Goal: Task Accomplishment & Management: Complete application form

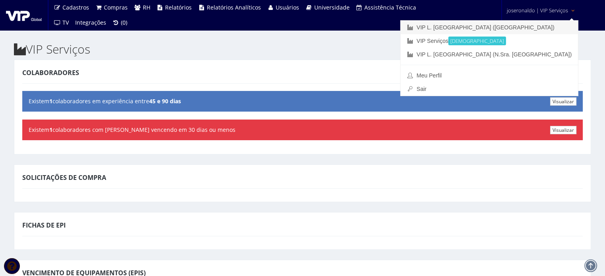
click at [527, 27] on link "VIP L. [GEOGRAPHIC_DATA] ([GEOGRAPHIC_DATA])" at bounding box center [488, 28] width 177 height 14
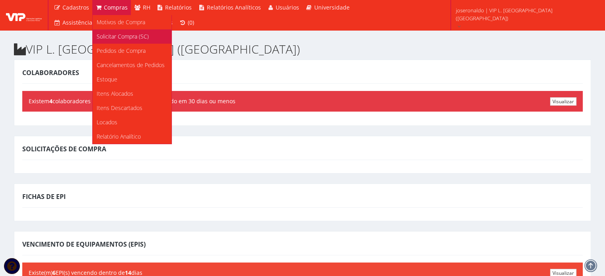
click at [115, 38] on span "Solicitar Compra (SC)" at bounding box center [123, 37] width 52 height 8
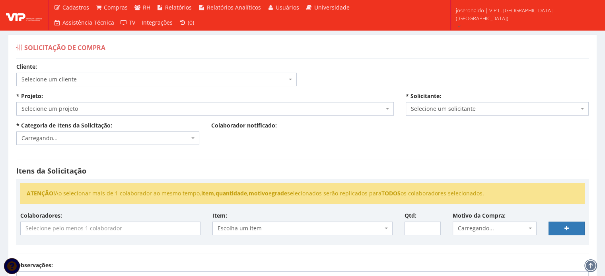
click at [97, 85] on span "Selecione um cliente" at bounding box center [156, 80] width 280 height 14
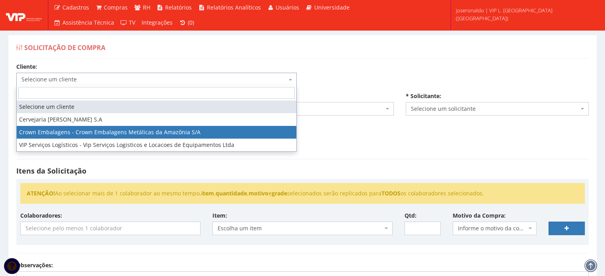
select select "23"
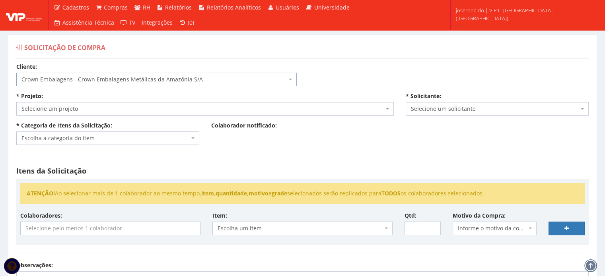
click at [85, 110] on span "Selecione um projeto" at bounding box center [202, 109] width 362 height 8
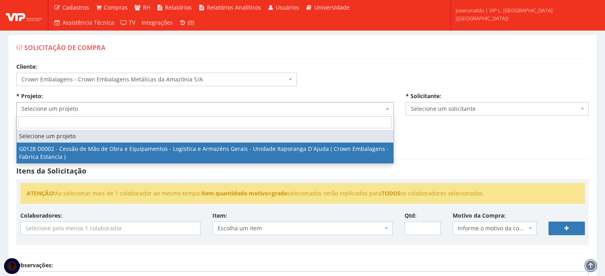
select select "128"
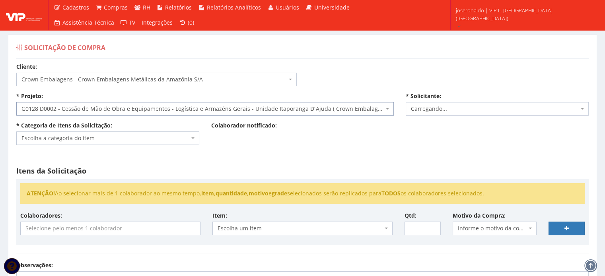
select select "1278"
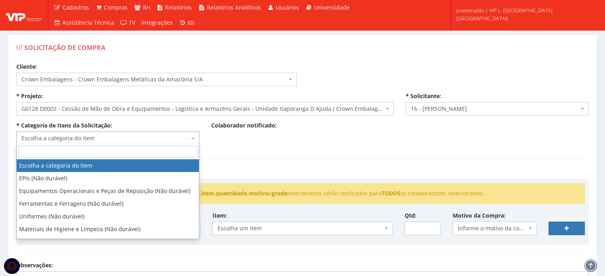
click at [115, 140] on span "Escolha a categoria do item" at bounding box center [105, 138] width 168 height 8
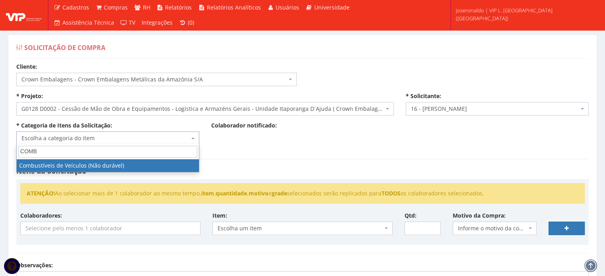
type input "COMB"
select select "11"
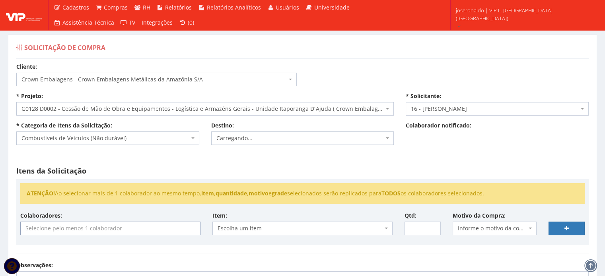
click at [120, 230] on input "search" at bounding box center [110, 228] width 179 height 13
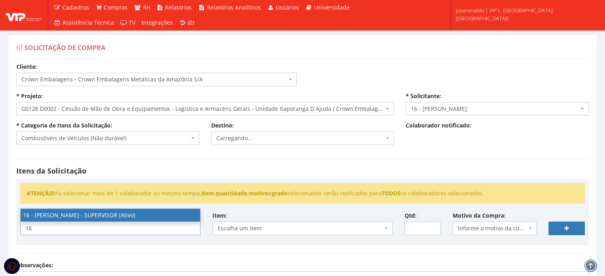
type input "16"
select select "1278"
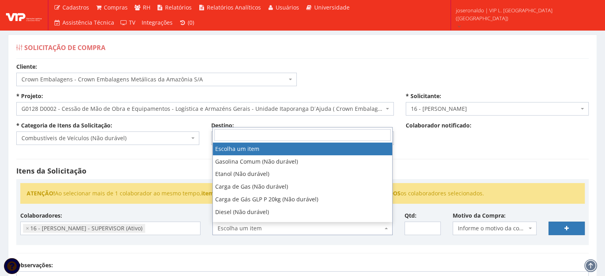
click at [286, 228] on span "Escolha um item" at bounding box center [300, 229] width 165 height 8
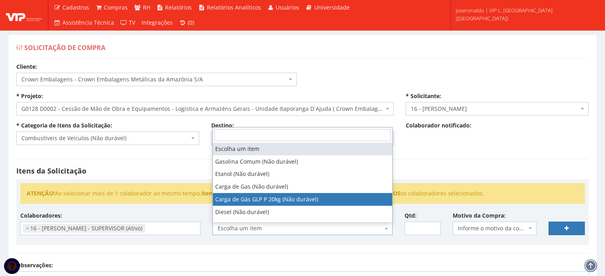
select select "792"
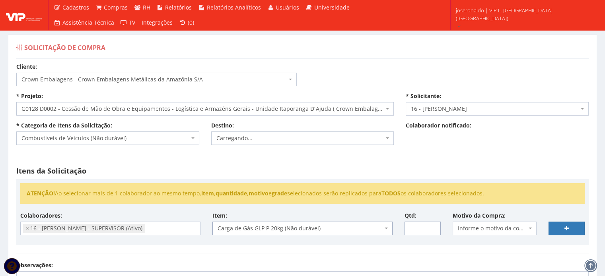
click at [411, 230] on input "Qtd:" at bounding box center [422, 229] width 36 height 14
type input "18"
click at [481, 228] on span "Informe o motivo da compra" at bounding box center [492, 229] width 69 height 8
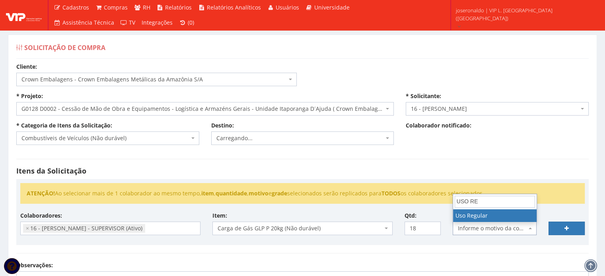
type input "USO RE"
select select "13"
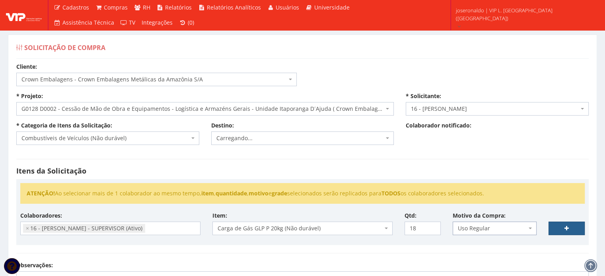
click at [560, 223] on link at bounding box center [566, 229] width 36 height 14
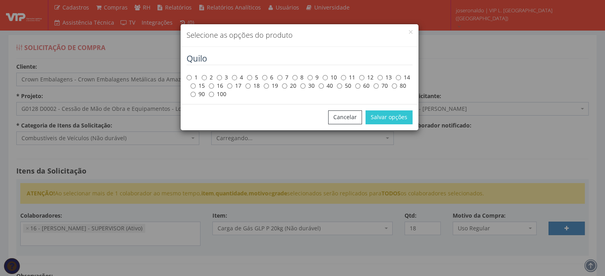
click at [291, 87] on label "20" at bounding box center [289, 86] width 14 height 8
click at [287, 87] on input "20" at bounding box center [284, 86] width 5 height 5
radio input "true"
click at [395, 117] on button "Salvar opções" at bounding box center [388, 118] width 47 height 14
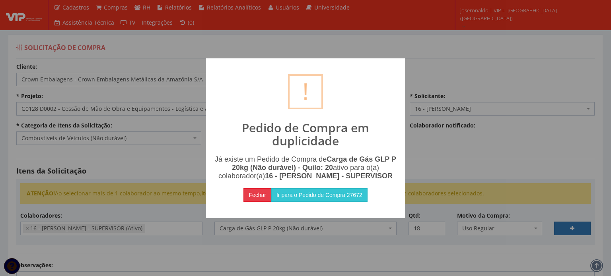
click at [256, 202] on button "Fechar" at bounding box center [257, 195] width 28 height 14
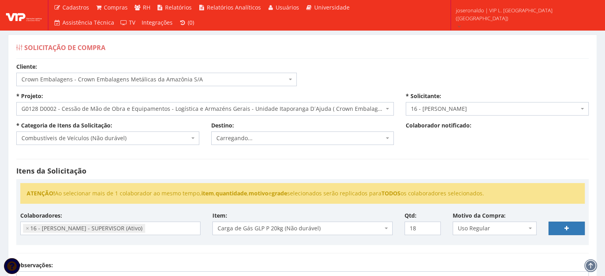
click at [301, 227] on span "Carga de Gás GLP P 20kg (Não durável)" at bounding box center [300, 229] width 165 height 8
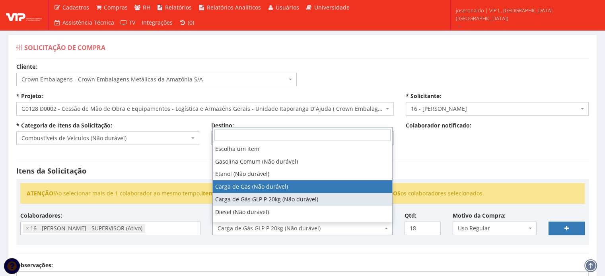
select select "602"
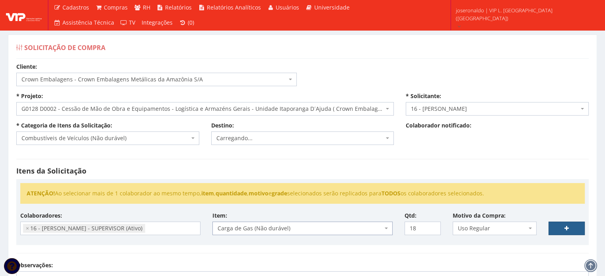
click at [560, 229] on link at bounding box center [566, 229] width 36 height 14
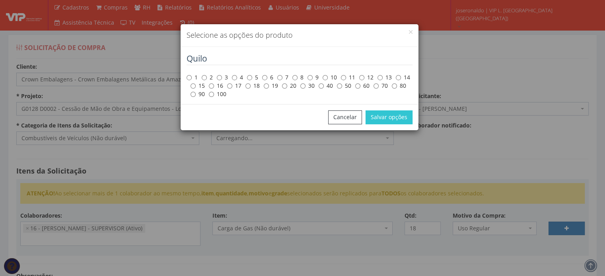
click at [289, 87] on label "20" at bounding box center [289, 86] width 14 height 8
click at [287, 87] on input "20" at bounding box center [284, 86] width 5 height 5
radio input "true"
click at [402, 123] on button "Salvar opções" at bounding box center [388, 118] width 47 height 14
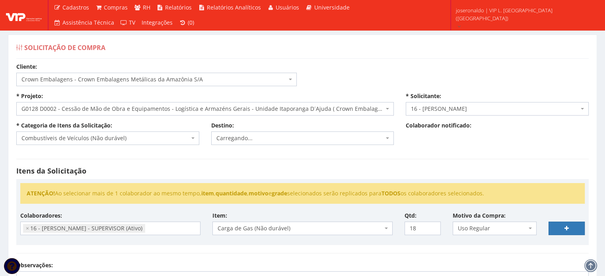
select select
type input "0"
select select
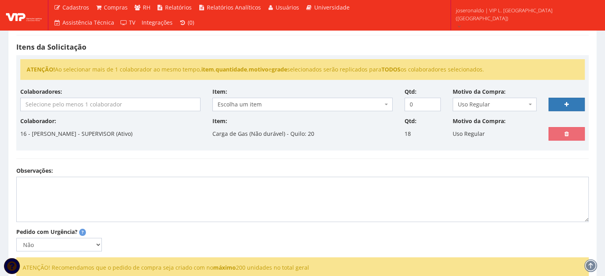
scroll to position [199, 0]
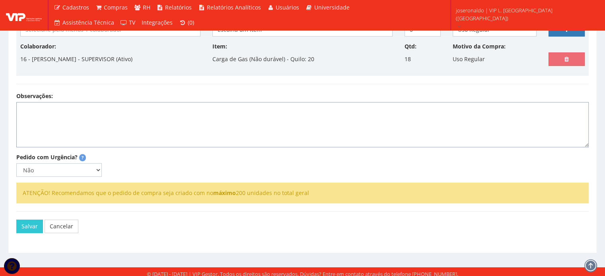
click at [136, 130] on textarea "Observações:" at bounding box center [302, 124] width 572 height 45
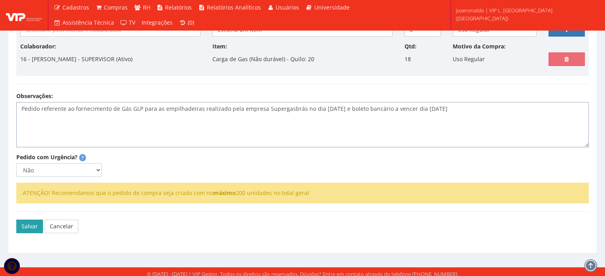
type textarea "Pedido referente ao fornecimento de Gás GLP para as empilhadeiras realizado pel…"
click at [33, 221] on button "Salvar" at bounding box center [29, 227] width 27 height 14
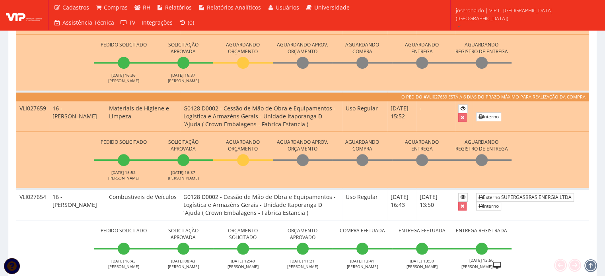
scroll to position [596, 0]
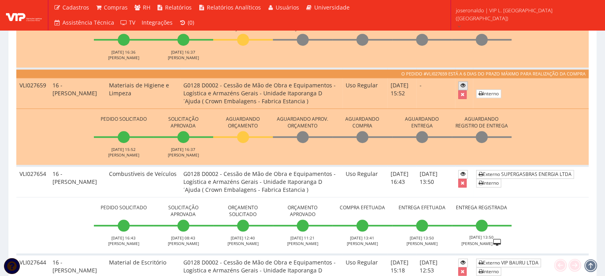
click at [461, 84] on icon at bounding box center [462, 86] width 5 height 6
click at [462, 85] on icon at bounding box center [462, 86] width 5 height 6
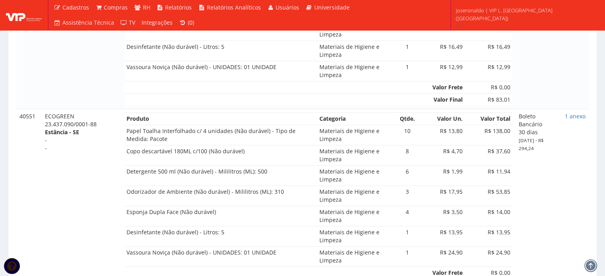
scroll to position [596, 0]
